Goal: Navigation & Orientation: Go to known website

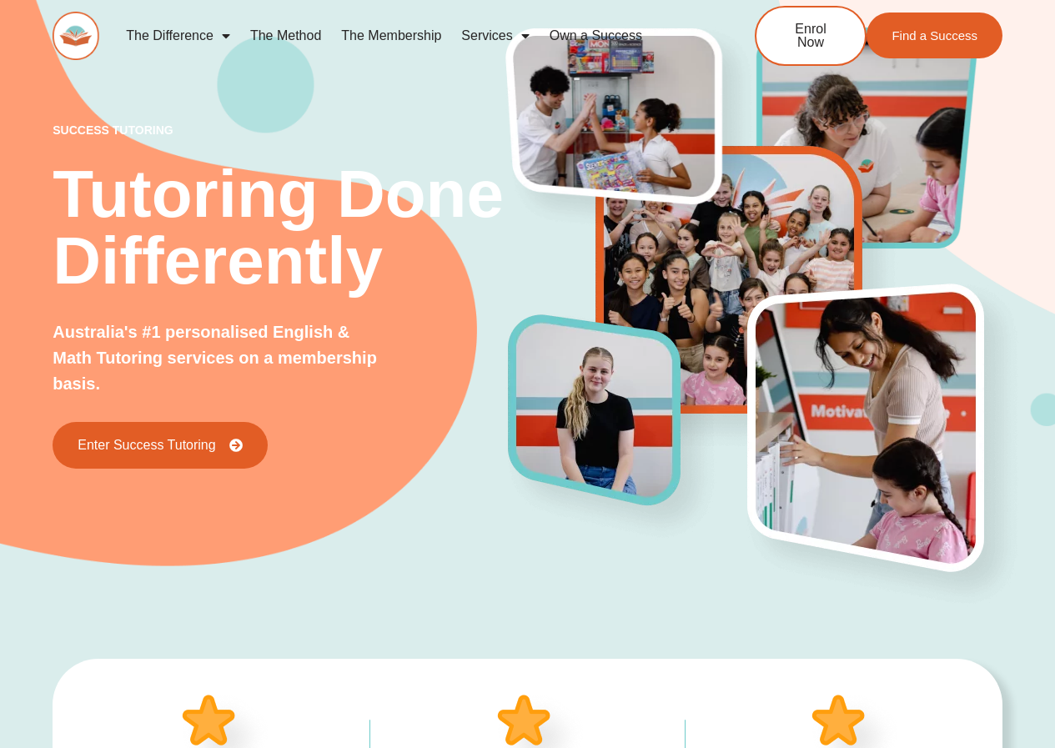
click at [76, 35] on img at bounding box center [76, 36] width 47 height 48
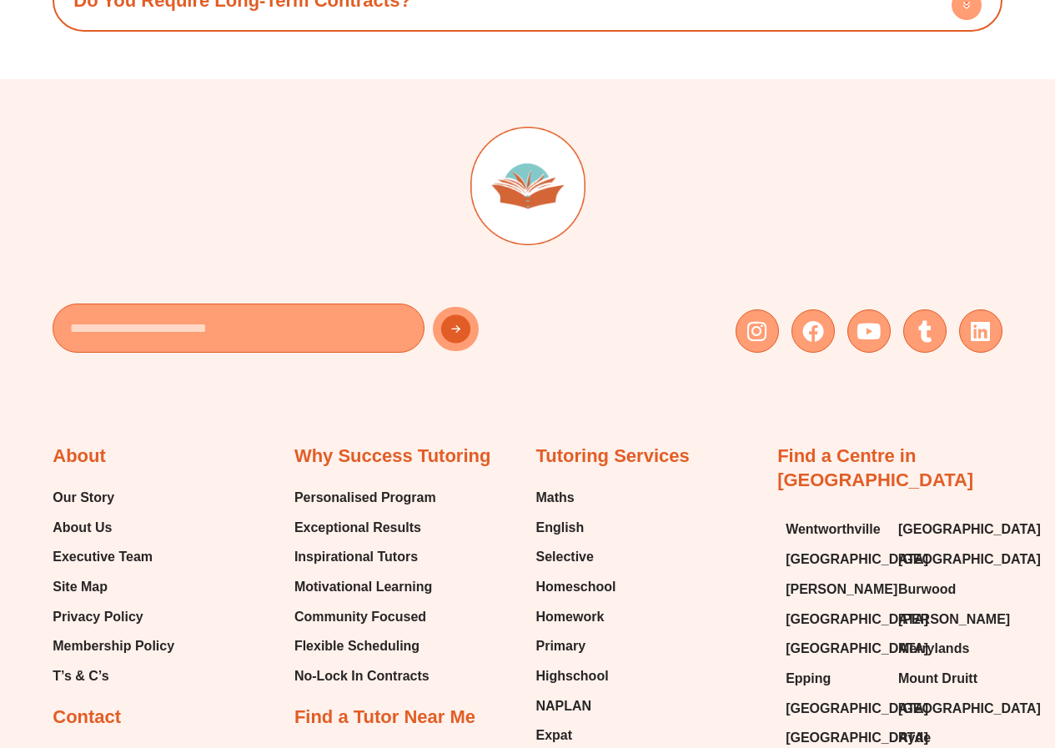
scroll to position [6198, 0]
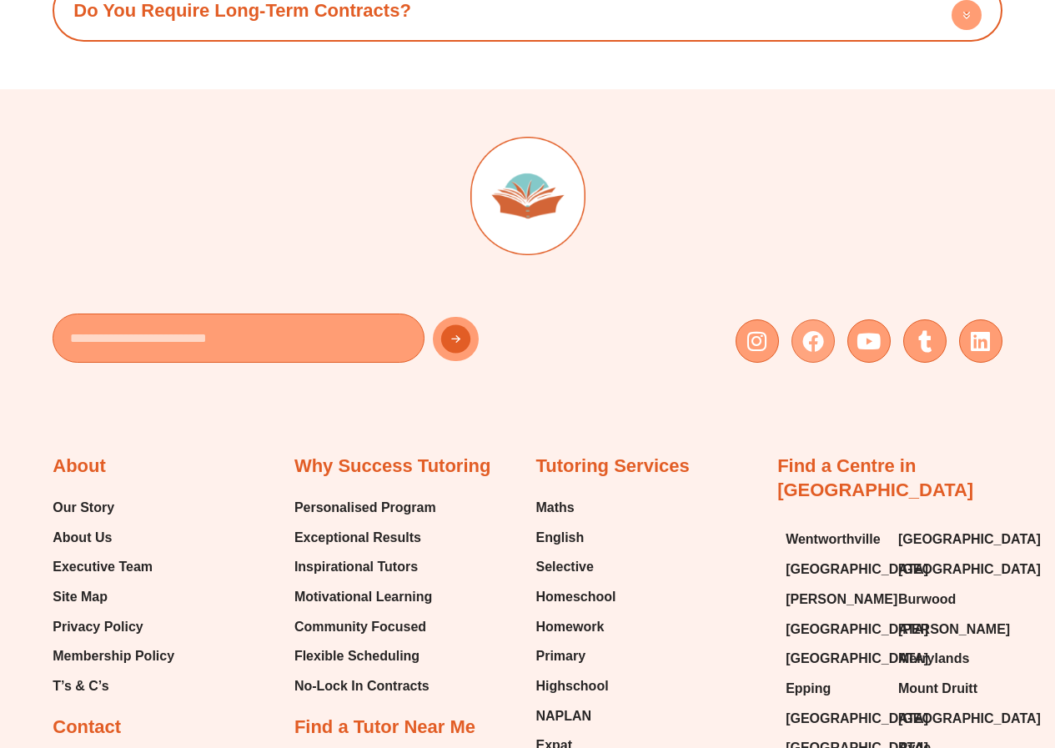
click at [810, 330] on icon at bounding box center [814, 341] width 22 height 22
